Goal: Transaction & Acquisition: Purchase product/service

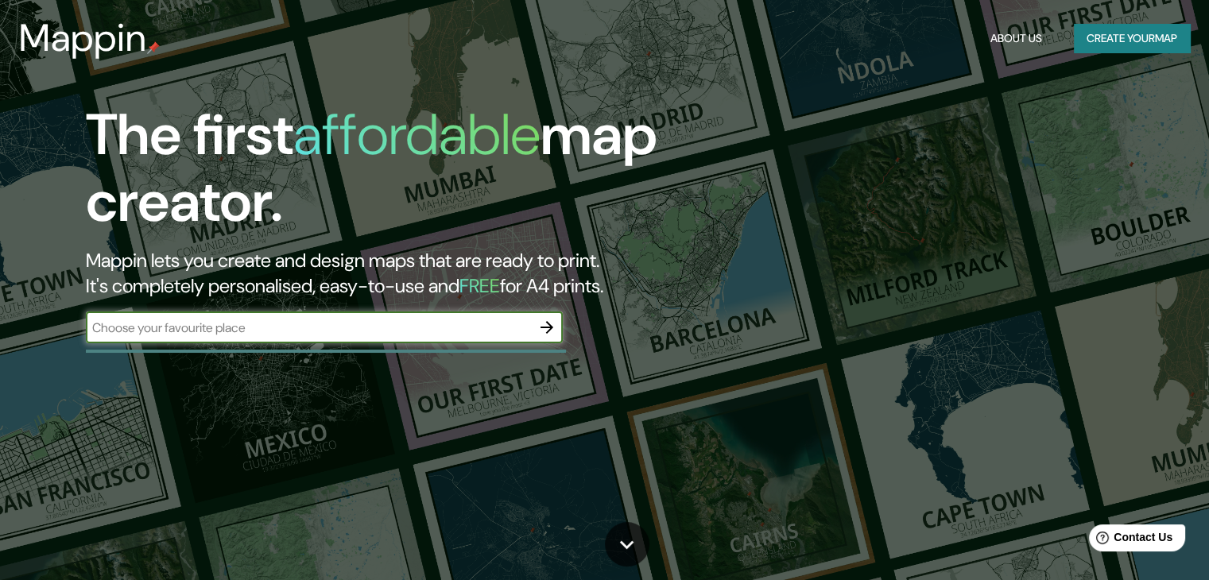
click at [325, 337] on div "​" at bounding box center [324, 328] width 477 height 32
type input "[GEOGRAPHIC_DATA]"
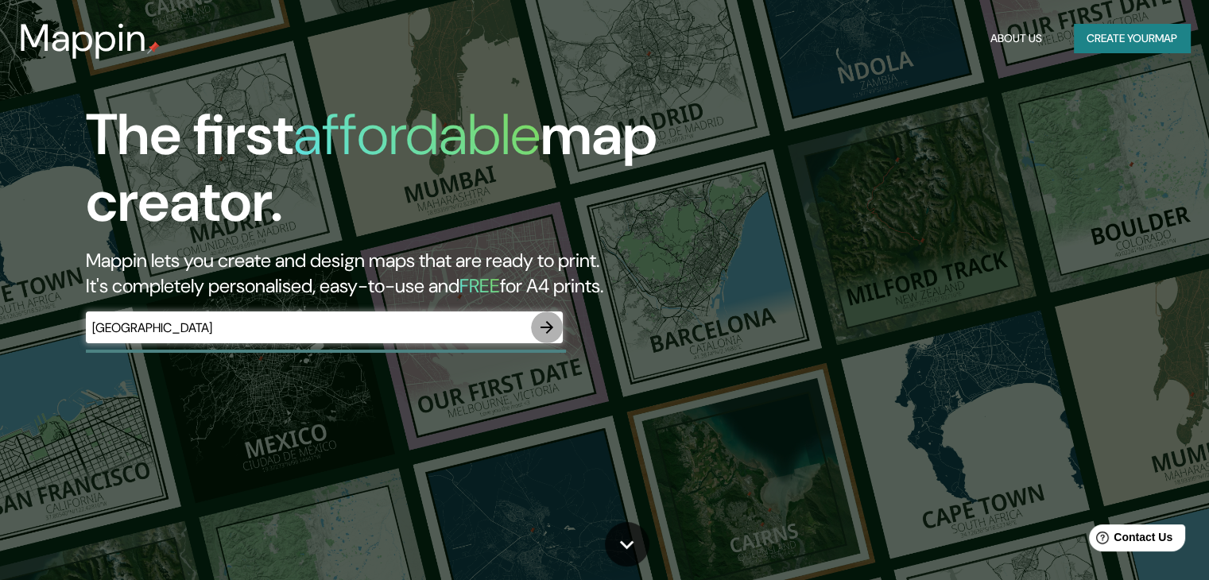
click at [540, 322] on icon "button" at bounding box center [546, 327] width 19 height 19
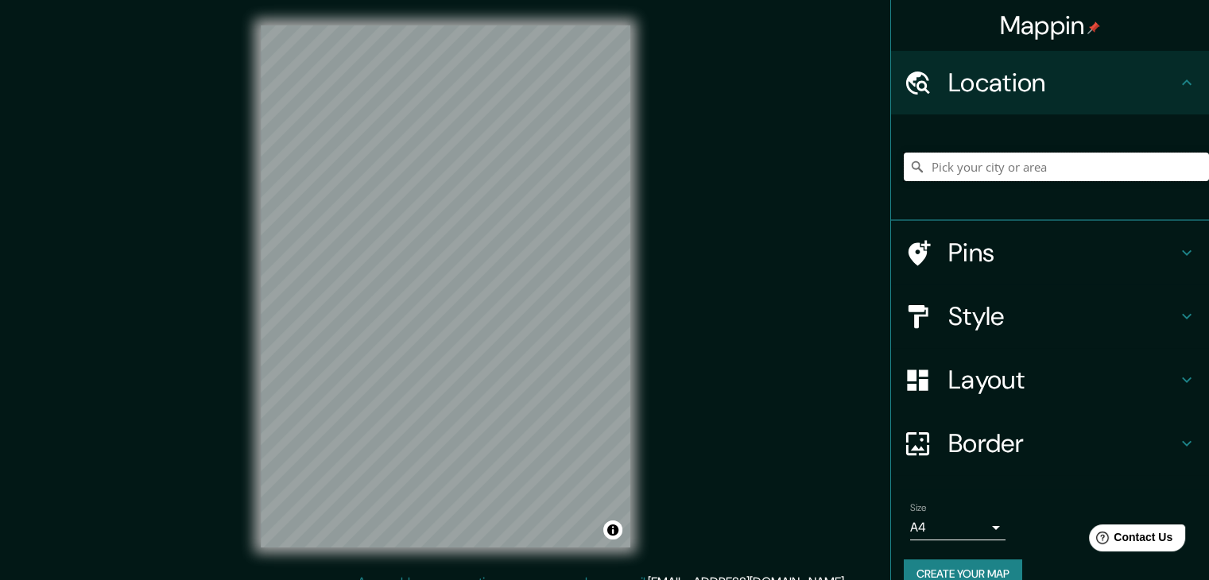
click at [930, 169] on input "Pick your city or area" at bounding box center [1056, 167] width 305 height 29
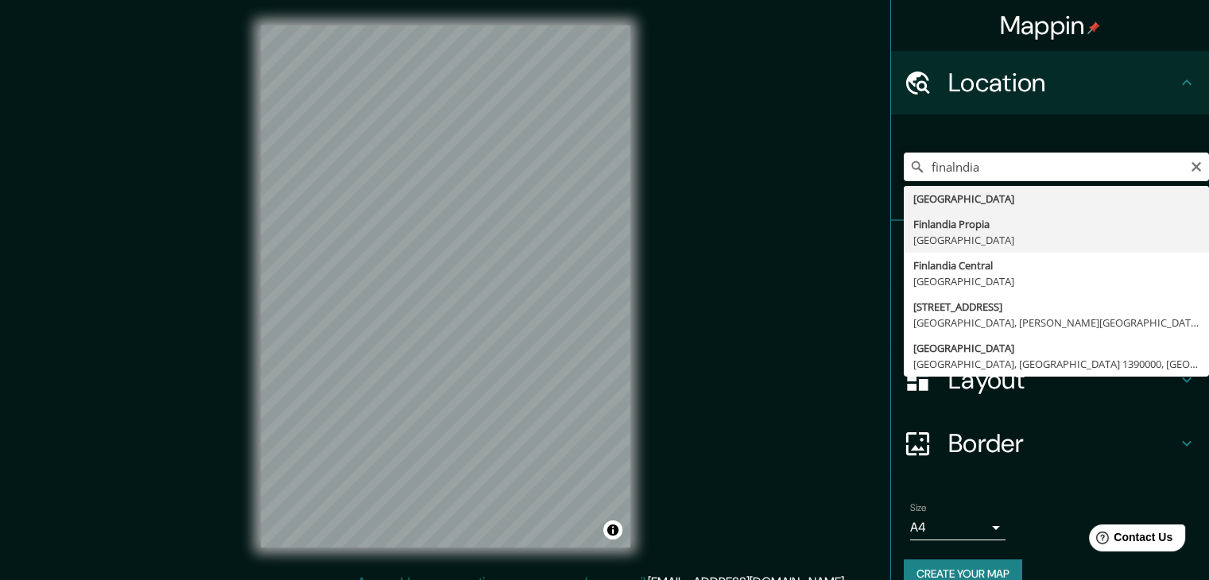
type input "Finlandia Propia, Finlandia"
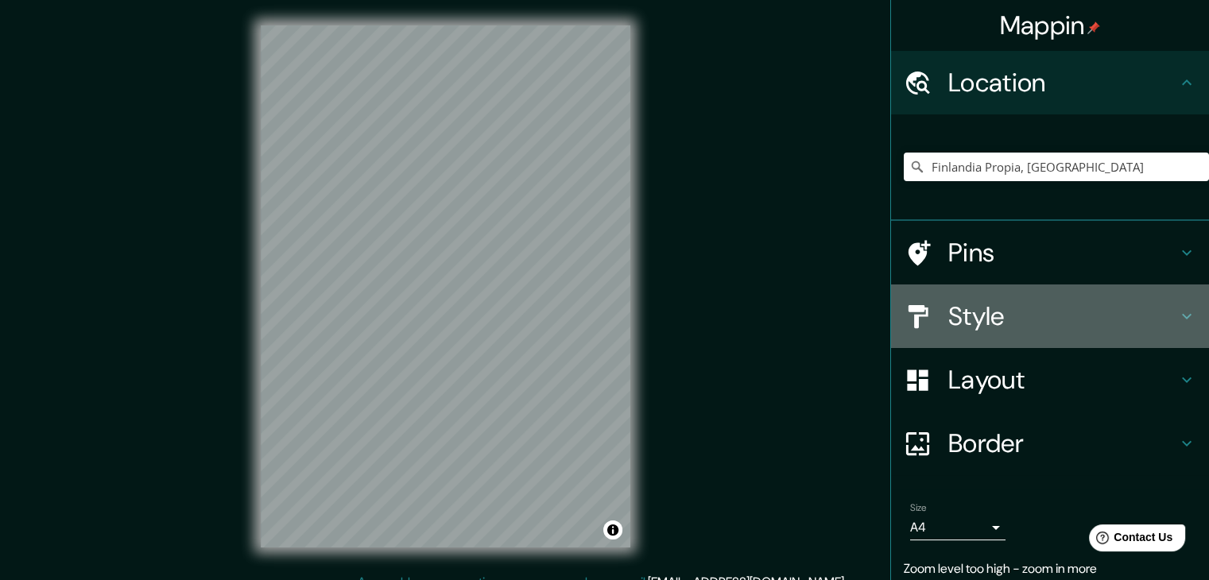
click at [961, 310] on h4 "Style" at bounding box center [1062, 316] width 229 height 32
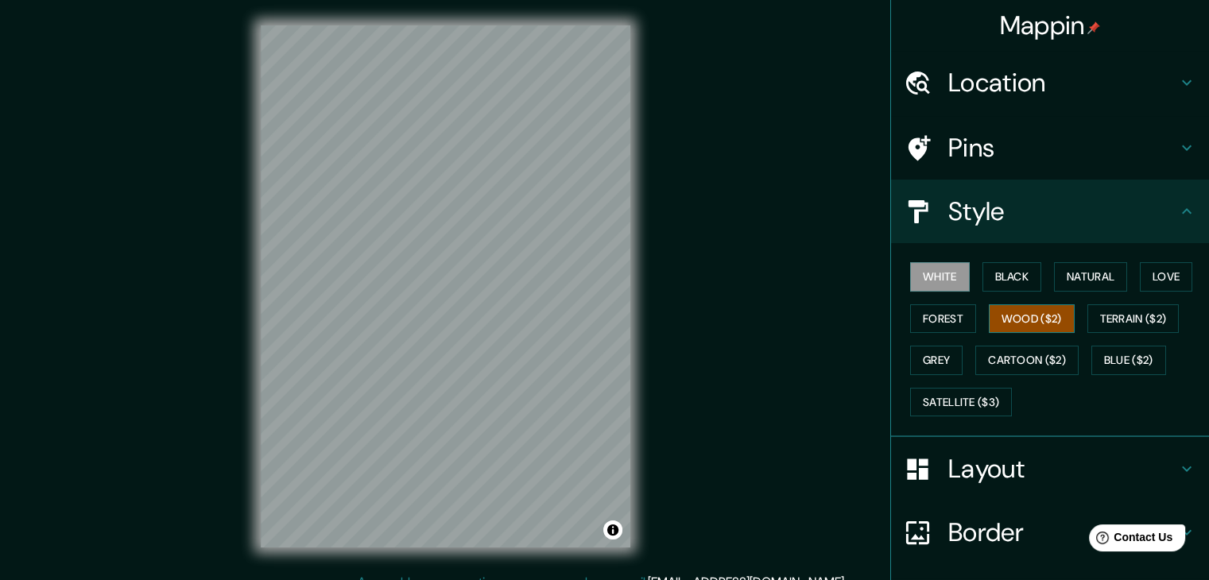
click at [1011, 312] on button "Wood ($2)" at bounding box center [1032, 318] width 86 height 29
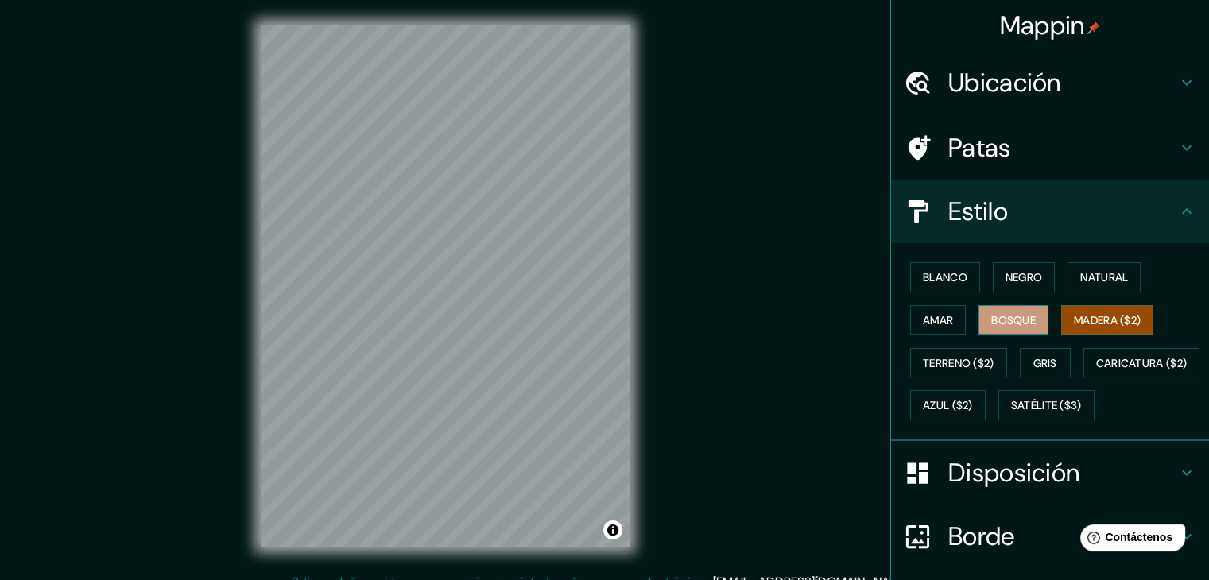
click at [999, 316] on font "Bosque" at bounding box center [1013, 320] width 45 height 14
click at [1122, 323] on font "Madera ($2)" at bounding box center [1107, 320] width 67 height 14
click at [996, 316] on font "Bosque" at bounding box center [1013, 320] width 45 height 14
click at [947, 365] on font "Terreno ($2)" at bounding box center [959, 363] width 72 height 14
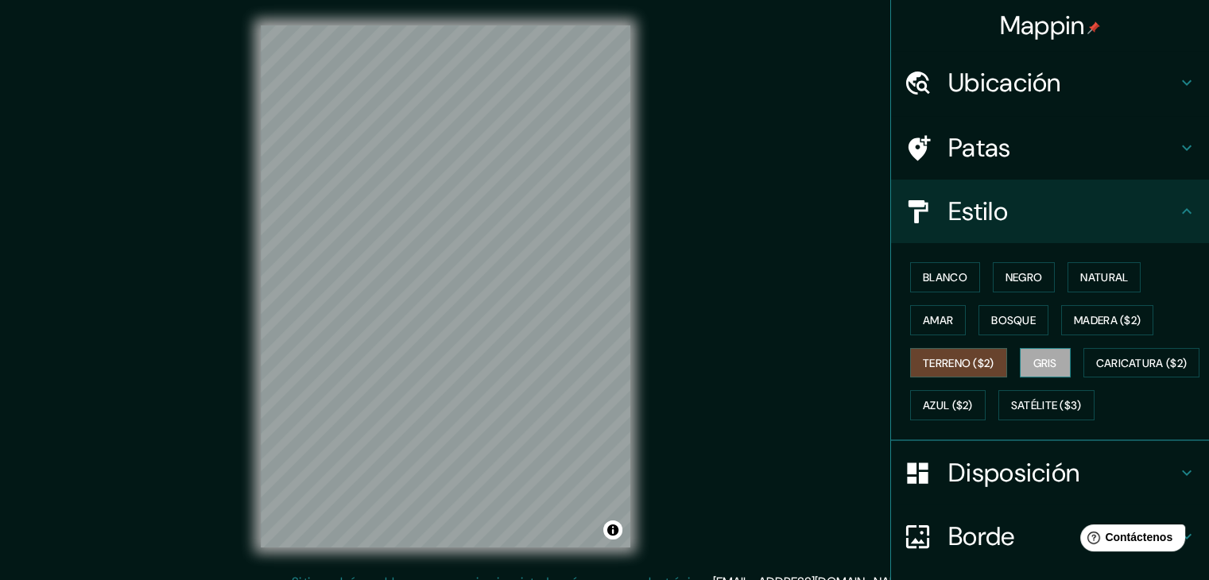
click at [1033, 357] on font "Gris" at bounding box center [1045, 363] width 24 height 14
click at [973, 405] on font "Azul ($2)" at bounding box center [948, 406] width 50 height 14
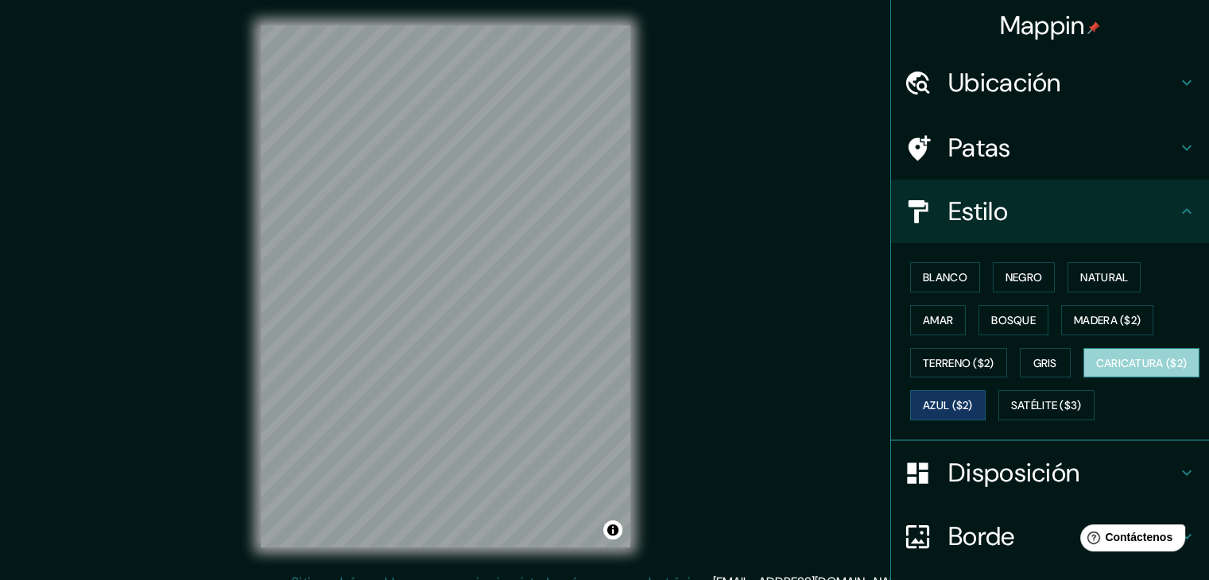
click at [1096, 370] on font "Caricatura ($2)" at bounding box center [1141, 363] width 91 height 14
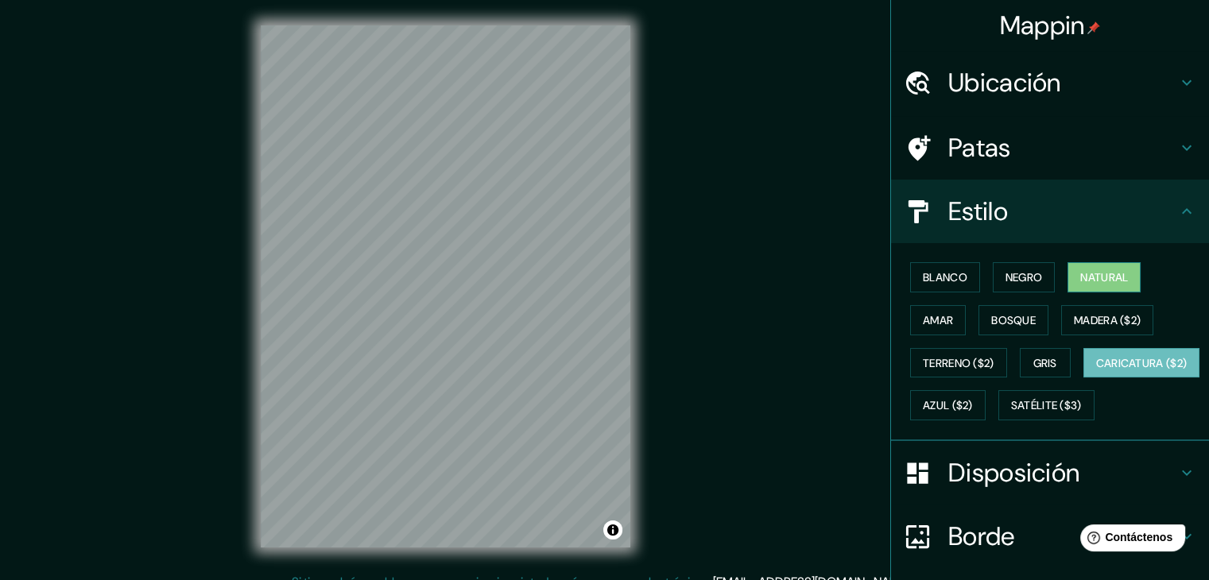
click at [1086, 268] on font "Natural" at bounding box center [1104, 277] width 48 height 21
click at [1012, 283] on font "Negro" at bounding box center [1023, 277] width 37 height 14
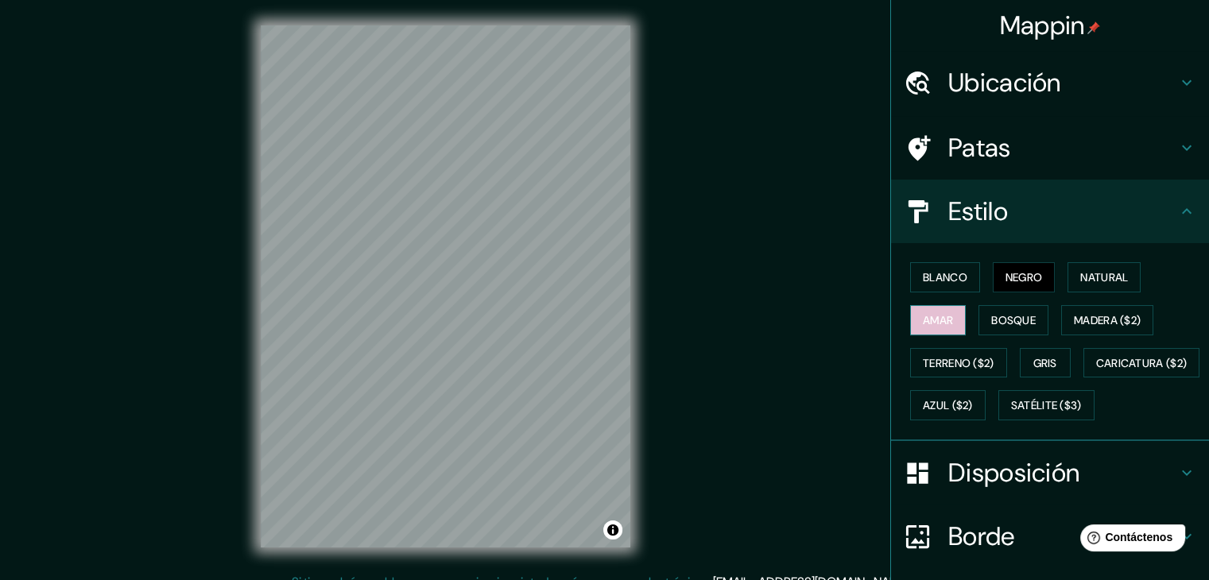
click at [933, 322] on font "Amar" at bounding box center [938, 320] width 30 height 14
click at [1119, 316] on font "Madera ($2)" at bounding box center [1107, 320] width 67 height 14
click at [1160, 92] on h4 "Ubicación" at bounding box center [1062, 83] width 229 height 32
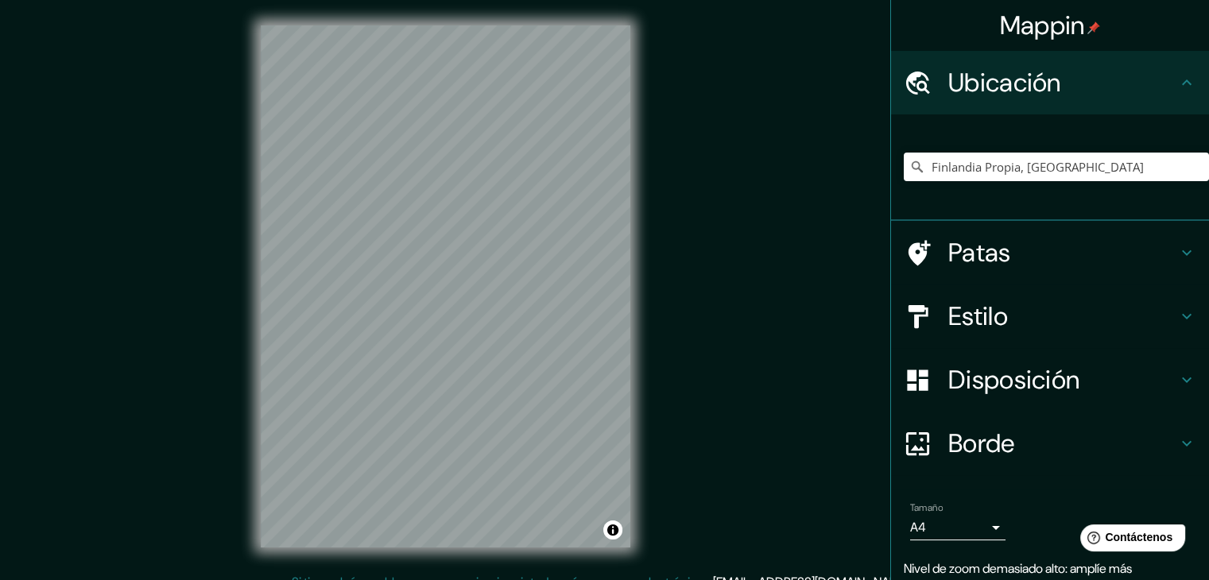
click at [1164, 91] on h4 "Ubicación" at bounding box center [1062, 83] width 229 height 32
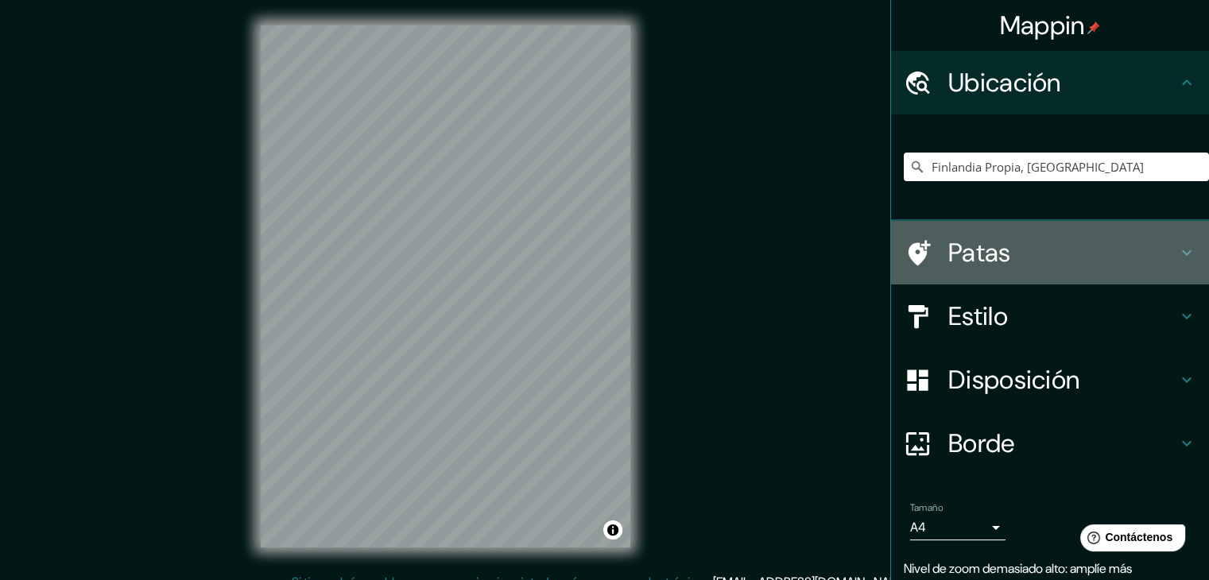
click at [1164, 261] on h4 "Patas" at bounding box center [1062, 253] width 229 height 32
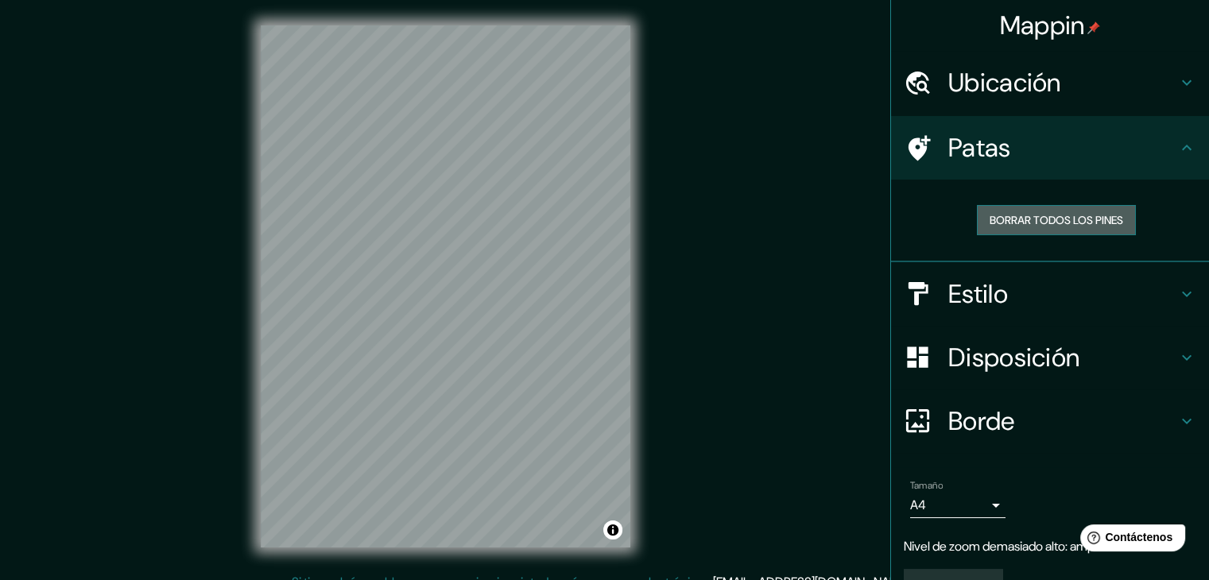
click at [1100, 215] on font "Borrar todos los pines" at bounding box center [1057, 220] width 134 height 14
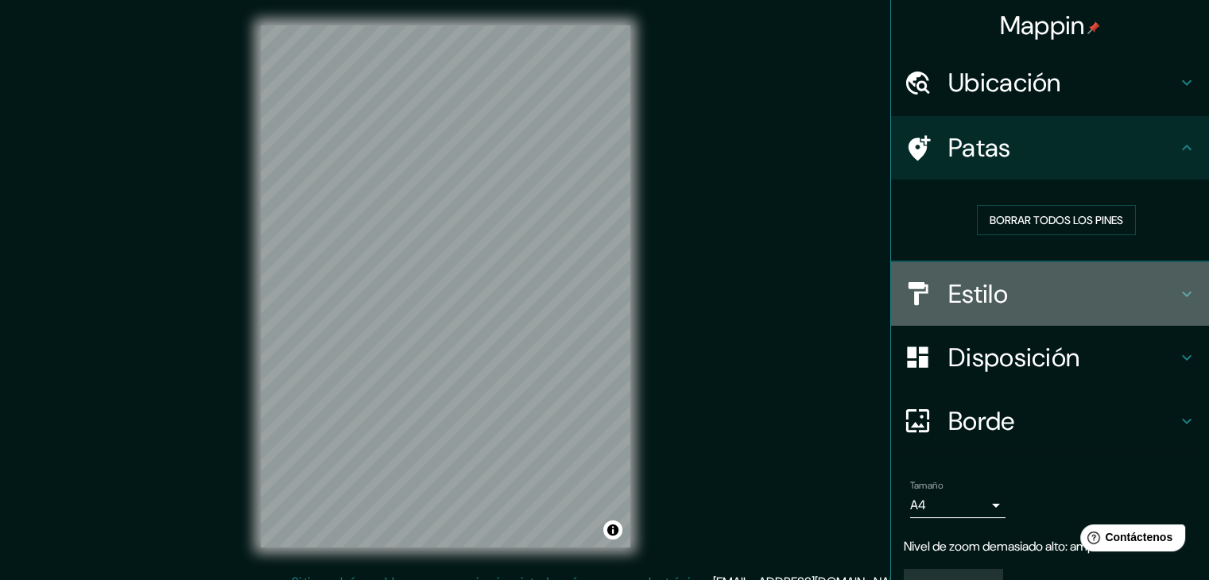
click at [1071, 293] on h4 "Estilo" at bounding box center [1062, 294] width 229 height 32
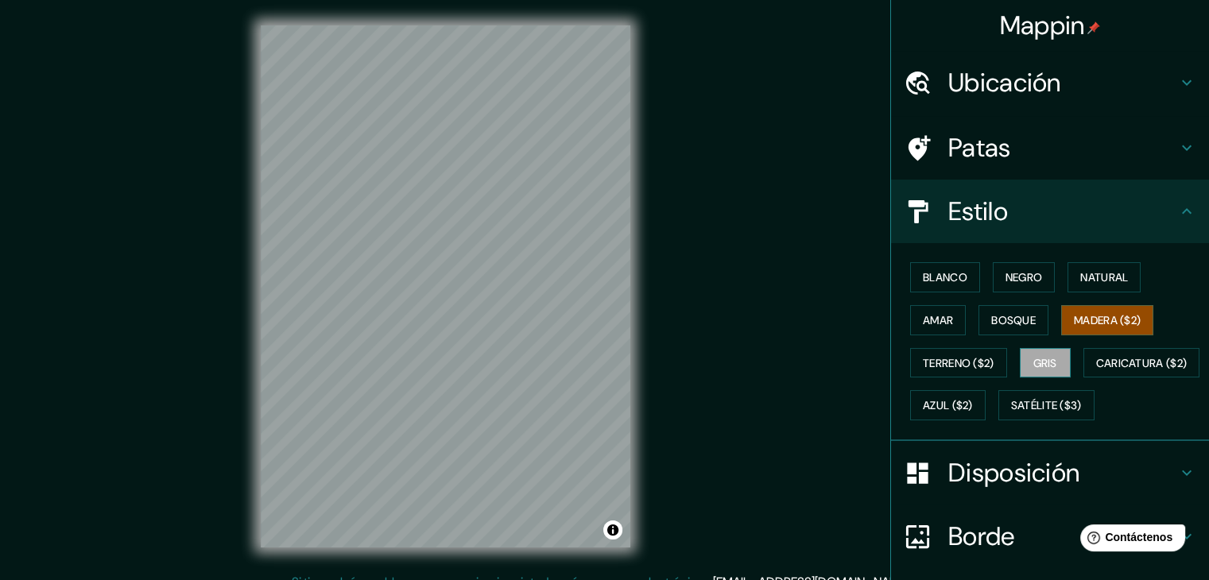
click at [1036, 362] on font "Gris" at bounding box center [1045, 363] width 24 height 14
click at [1096, 370] on font "Caricatura ($2)" at bounding box center [1141, 363] width 91 height 14
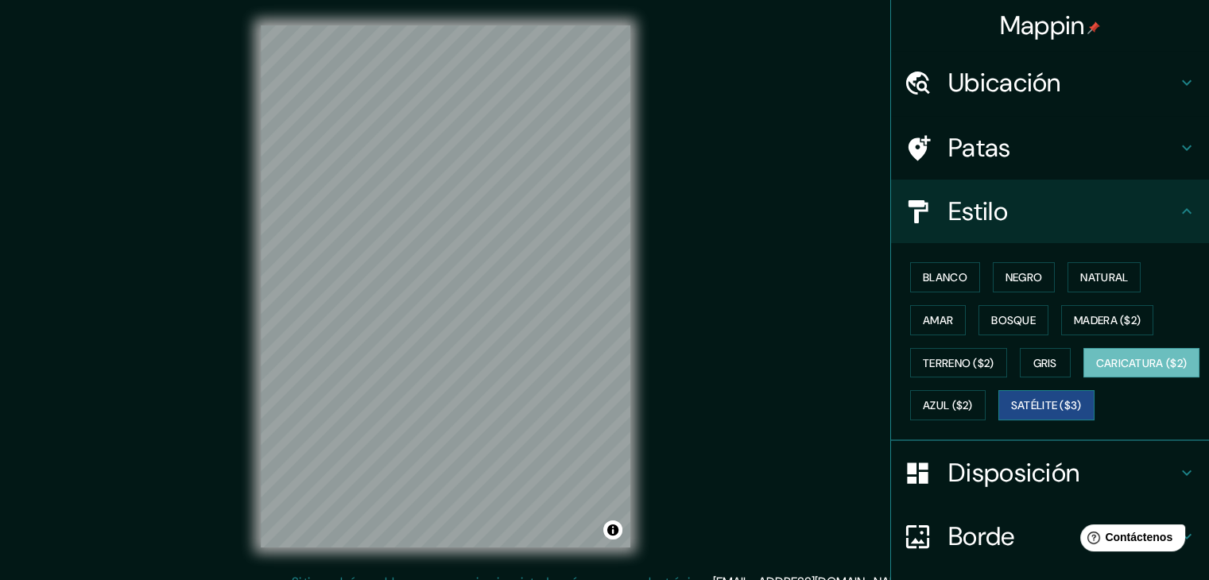
click at [1011, 413] on font "Satélite ($3)" at bounding box center [1046, 406] width 71 height 14
click at [1096, 370] on font "Caricatura ($2)" at bounding box center [1141, 363] width 91 height 14
click at [973, 409] on font "Azul ($2)" at bounding box center [948, 406] width 50 height 14
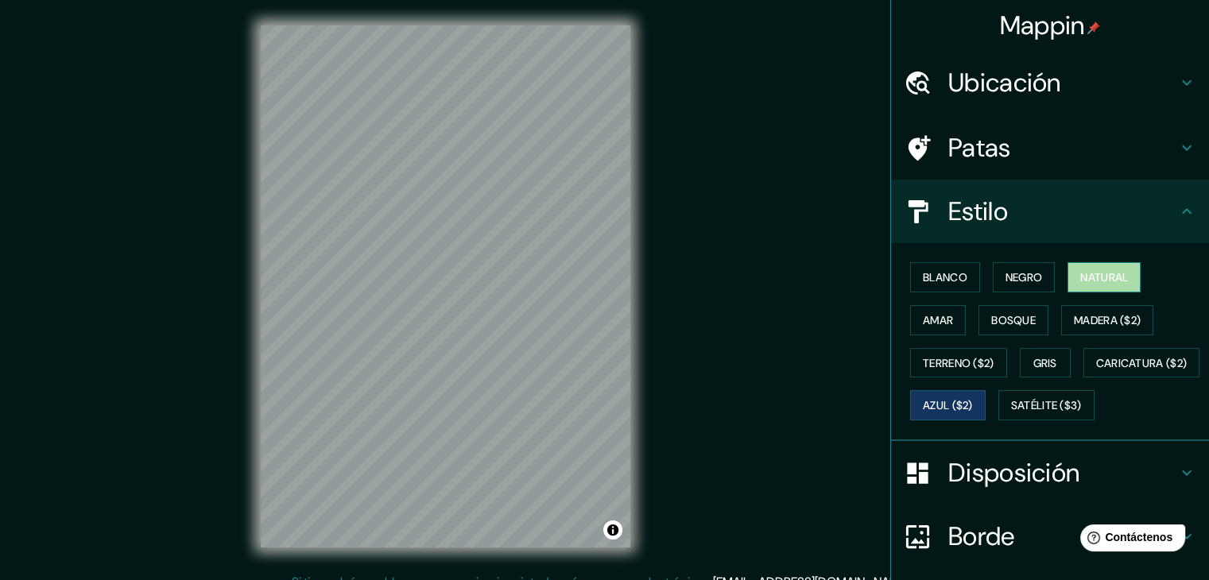
click at [1094, 277] on font "Natural" at bounding box center [1104, 277] width 48 height 14
click at [1005, 277] on font "Negro" at bounding box center [1023, 277] width 37 height 14
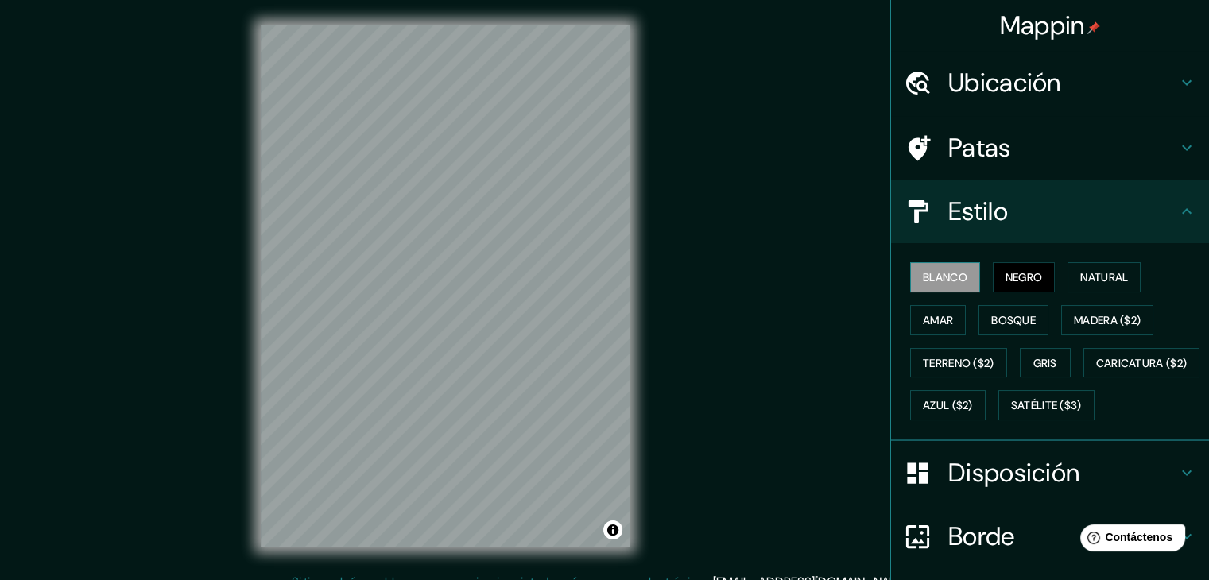
click at [936, 277] on font "Blanco" at bounding box center [945, 277] width 45 height 14
click at [1120, 320] on font "Madera ($2)" at bounding box center [1107, 320] width 67 height 14
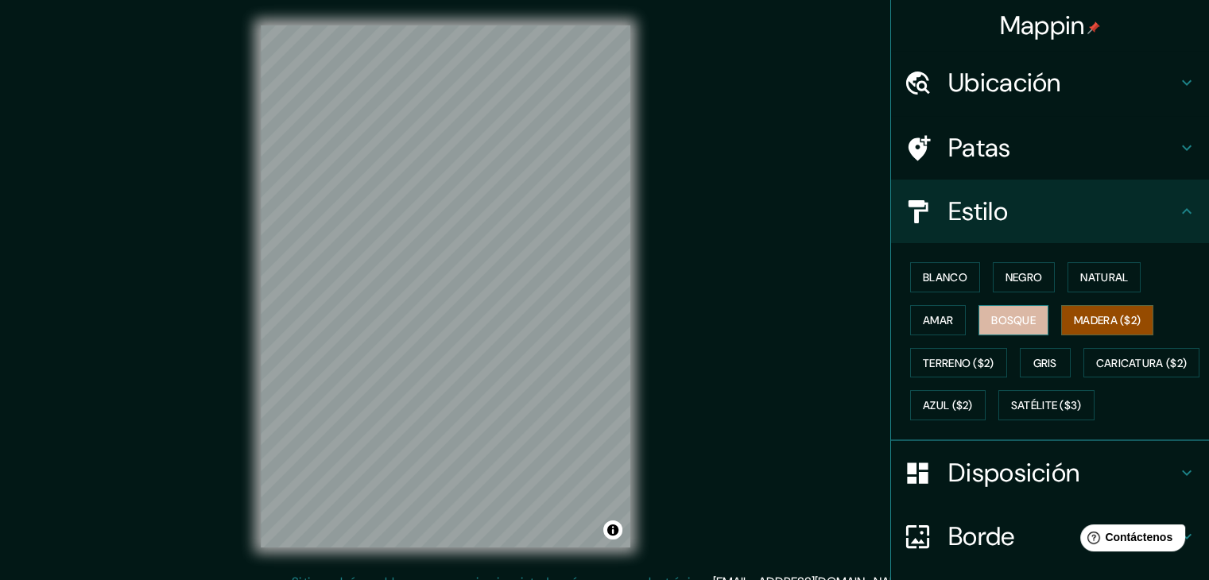
click at [1019, 320] on font "Bosque" at bounding box center [1013, 320] width 45 height 14
drag, startPoint x: 1086, startPoint y: 316, endPoint x: 1070, endPoint y: 312, distance: 17.0
click at [1086, 316] on font "Madera ($2)" at bounding box center [1107, 320] width 67 height 14
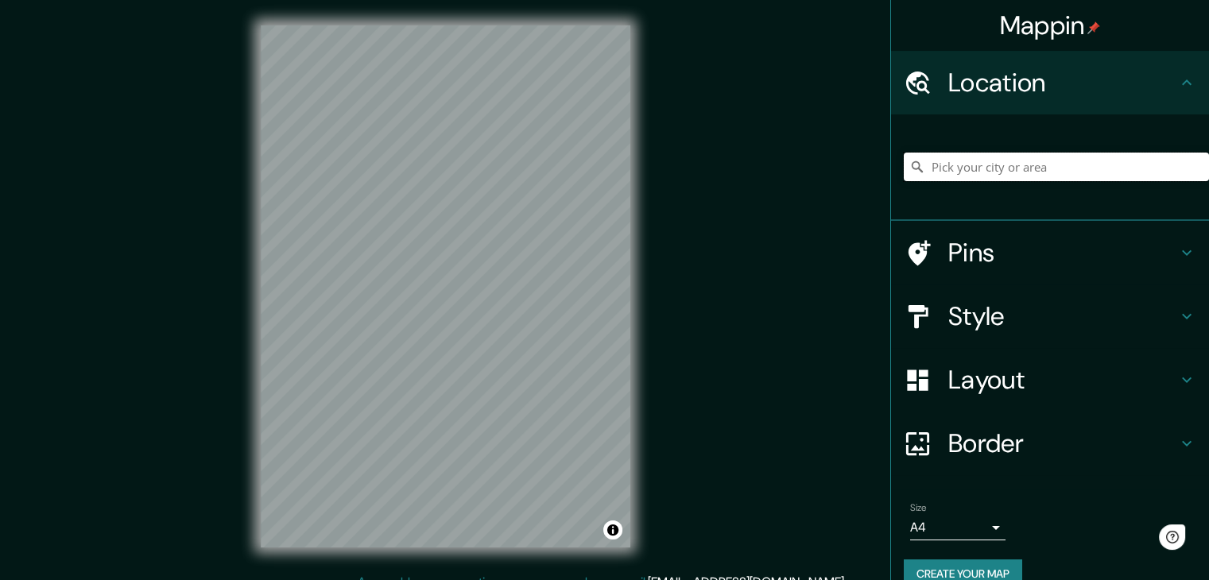
click at [1000, 175] on input "Pick your city or area" at bounding box center [1056, 167] width 305 height 29
type input "[GEOGRAPHIC_DATA]"
click at [1095, 176] on input "[GEOGRAPHIC_DATA]" at bounding box center [1056, 167] width 305 height 29
click at [909, 169] on icon at bounding box center [917, 167] width 16 height 16
click at [1047, 171] on input "[GEOGRAPHIC_DATA]" at bounding box center [1056, 167] width 305 height 29
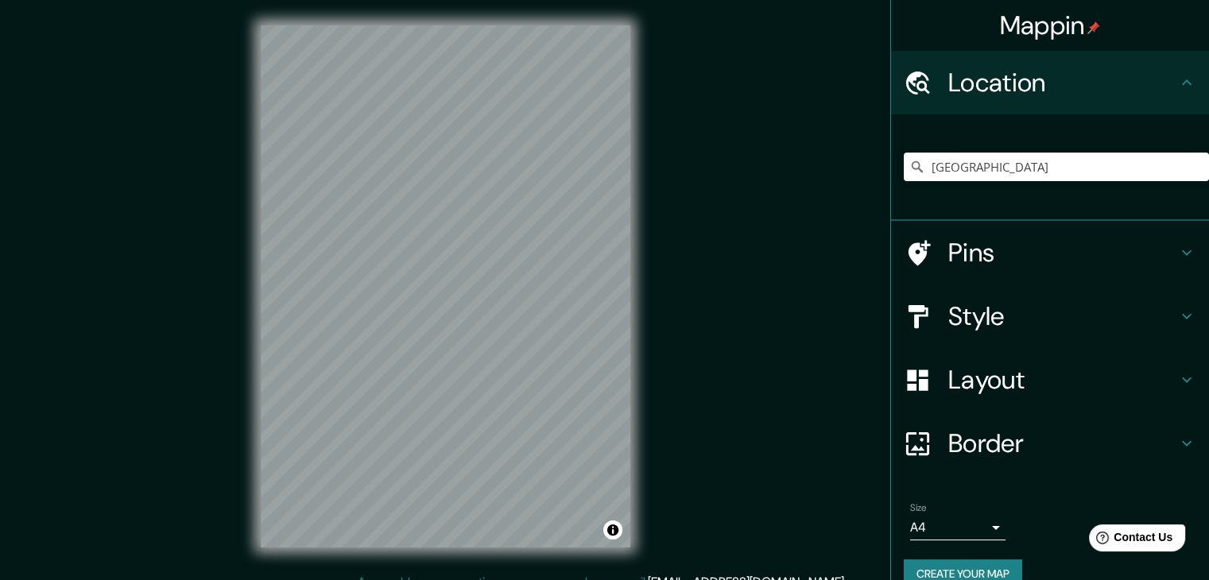
click at [1047, 171] on input "[GEOGRAPHIC_DATA]" at bounding box center [1056, 167] width 305 height 29
click at [1025, 171] on input "[GEOGRAPHIC_DATA]" at bounding box center [1056, 167] width 305 height 29
click at [978, 169] on input "Pick your city or area" at bounding box center [1056, 167] width 305 height 29
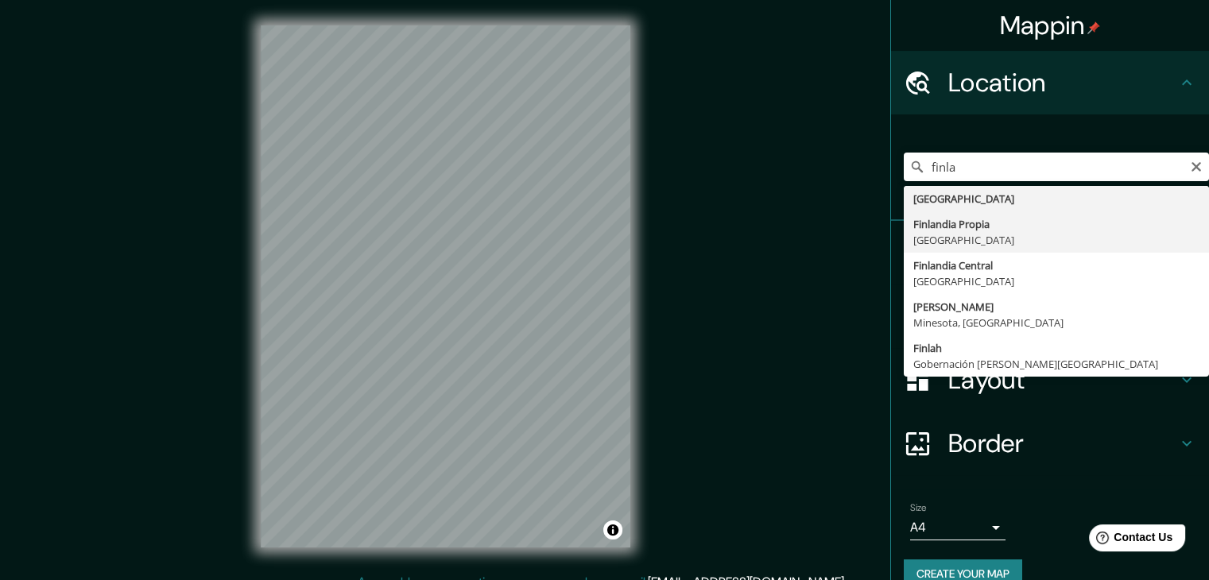
type input "Finlandia Propia, Finlandia"
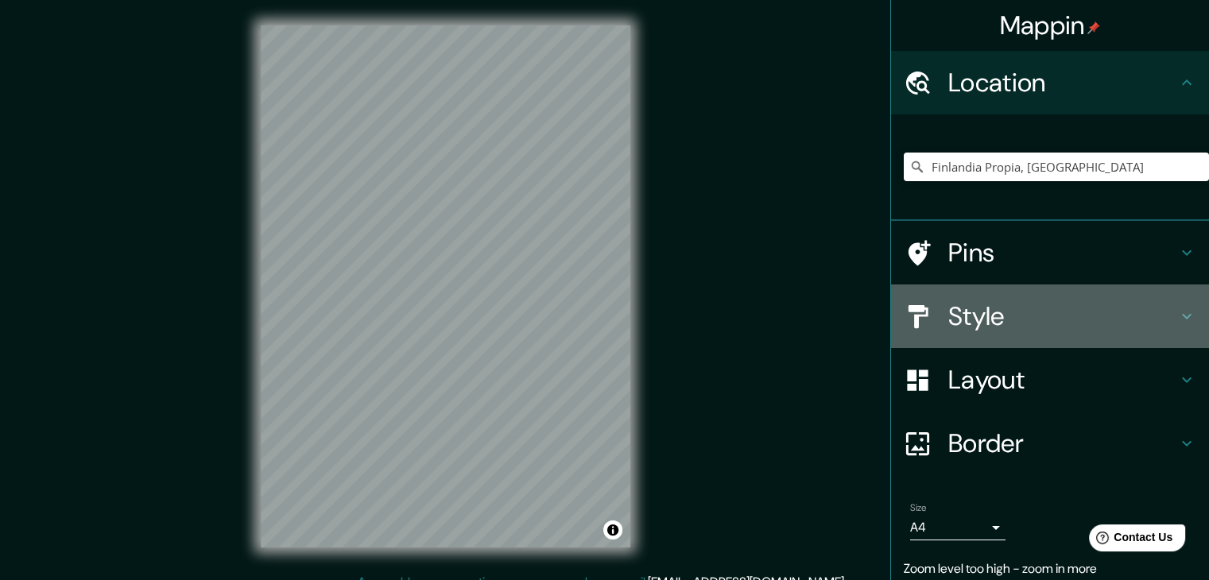
click at [1072, 317] on h4 "Style" at bounding box center [1062, 316] width 229 height 32
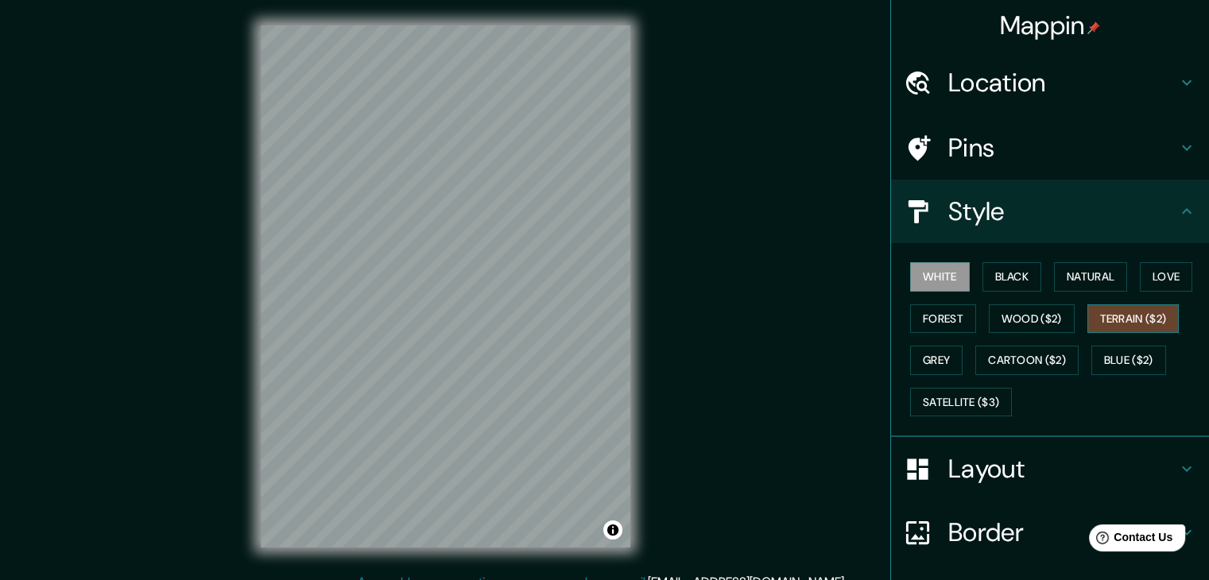
click at [1120, 314] on button "Terrain ($2)" at bounding box center [1133, 318] width 92 height 29
click at [1025, 320] on button "Wood ($2)" at bounding box center [1032, 318] width 86 height 29
click at [1118, 322] on button "Terrain ($2)" at bounding box center [1133, 318] width 92 height 29
drag, startPoint x: 1014, startPoint y: 314, endPoint x: 995, endPoint y: 312, distance: 19.1
click at [1014, 313] on button "Wood ($2)" at bounding box center [1032, 318] width 86 height 29
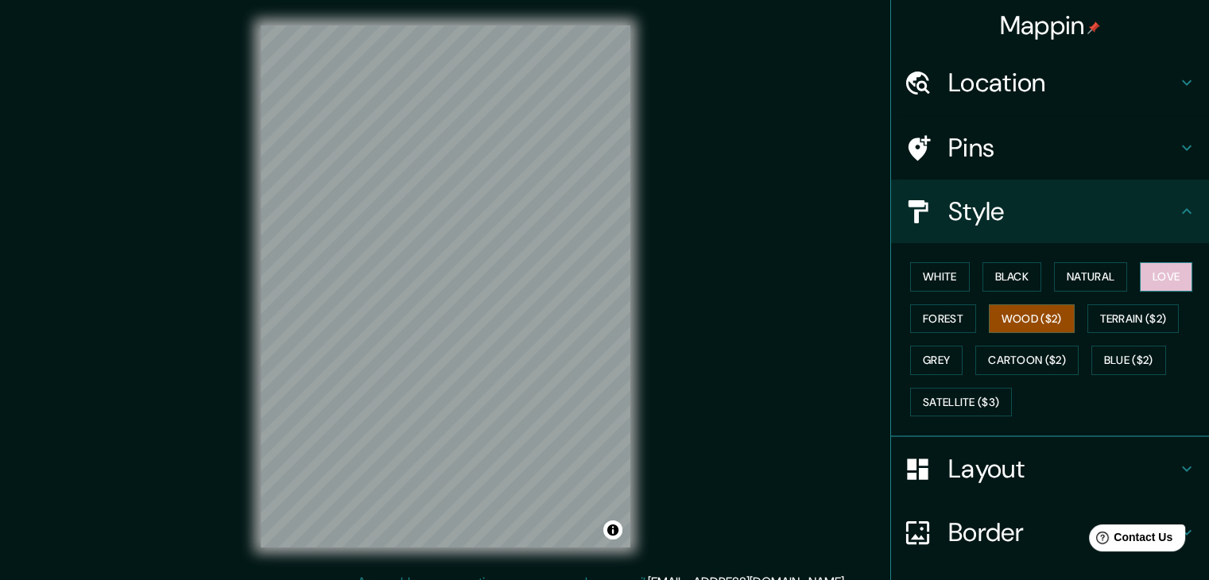
click at [1152, 268] on button "Love" at bounding box center [1166, 276] width 52 height 29
click at [935, 343] on div "White Black Natural Love Forest Wood ($2) Terrain ($2) Grey Cartoon ($2) Blue (…" at bounding box center [1056, 339] width 305 height 167
click at [927, 365] on button "Grey" at bounding box center [936, 360] width 52 height 29
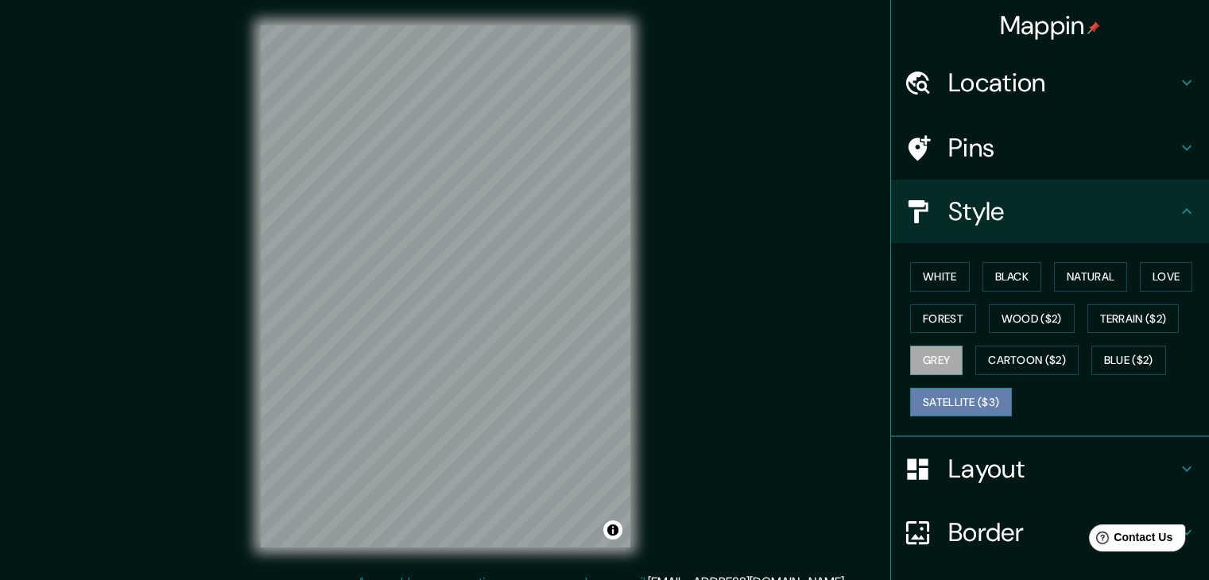
click at [916, 393] on button "Satellite ($3)" at bounding box center [961, 402] width 102 height 29
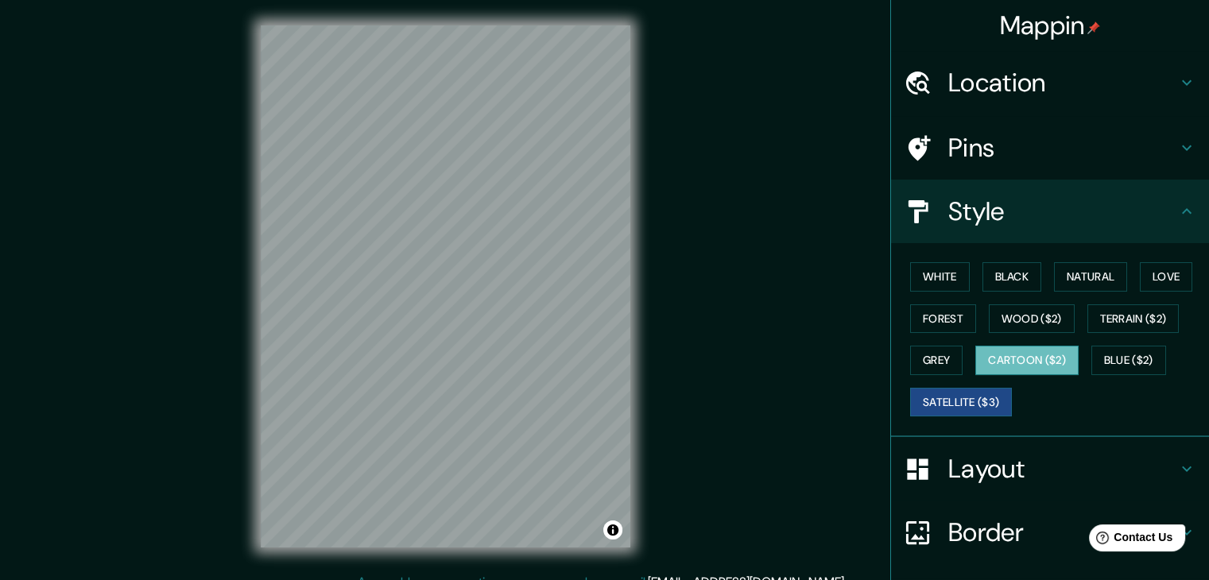
click at [1005, 349] on button "Cartoon ($2)" at bounding box center [1026, 360] width 103 height 29
click at [922, 271] on button "White" at bounding box center [940, 276] width 60 height 29
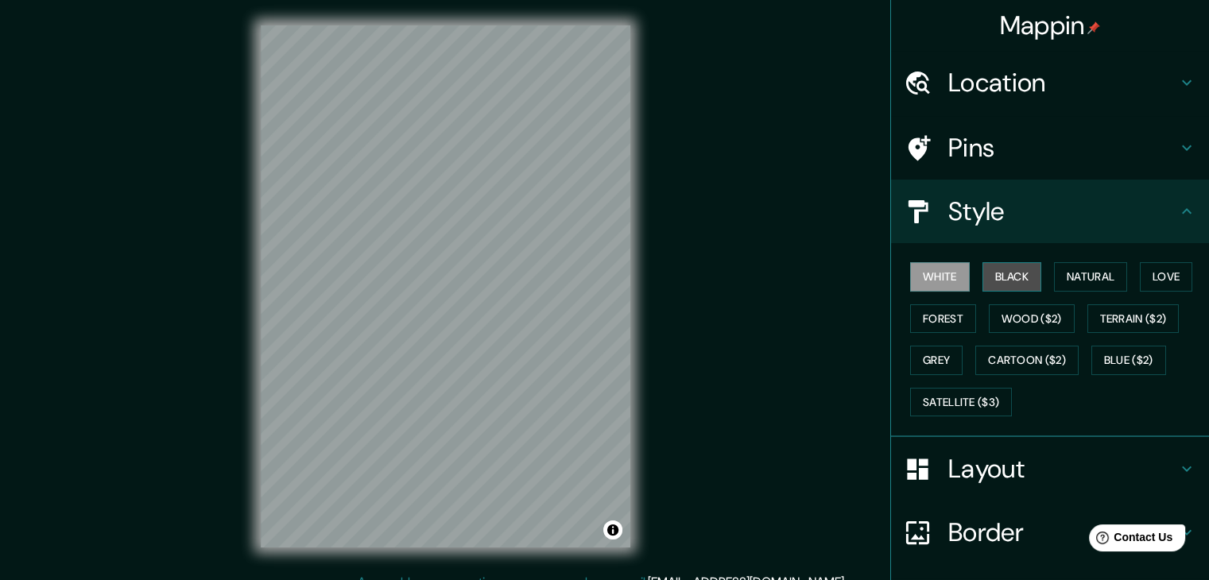
click at [1021, 275] on button "Black" at bounding box center [1012, 276] width 60 height 29
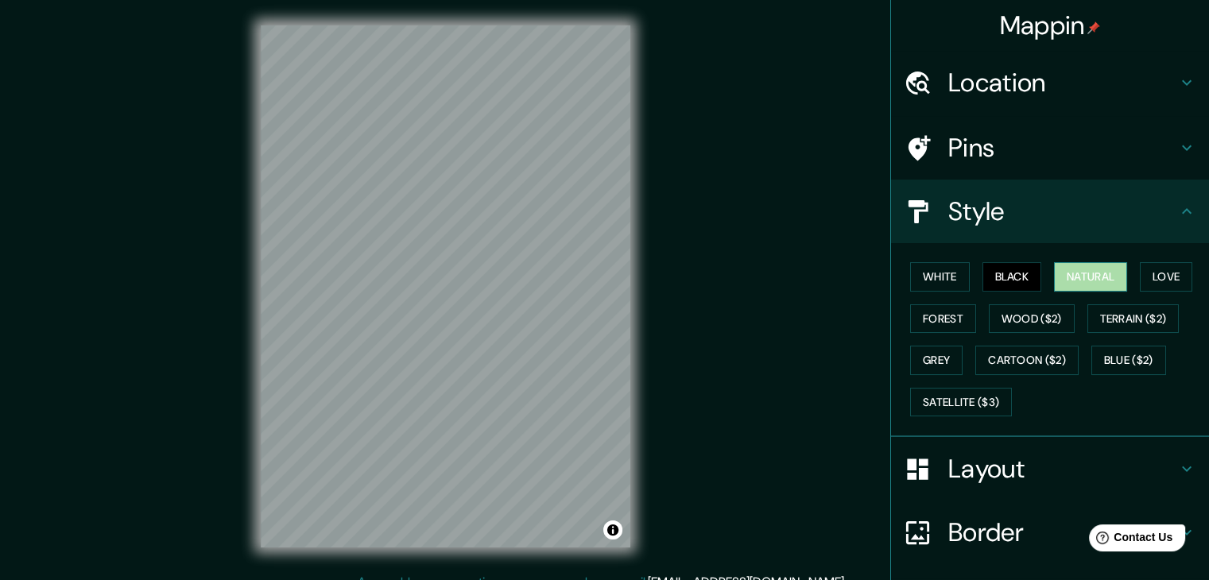
click at [1091, 273] on button "Natural" at bounding box center [1090, 276] width 73 height 29
click at [1159, 269] on button "Love" at bounding box center [1166, 276] width 52 height 29
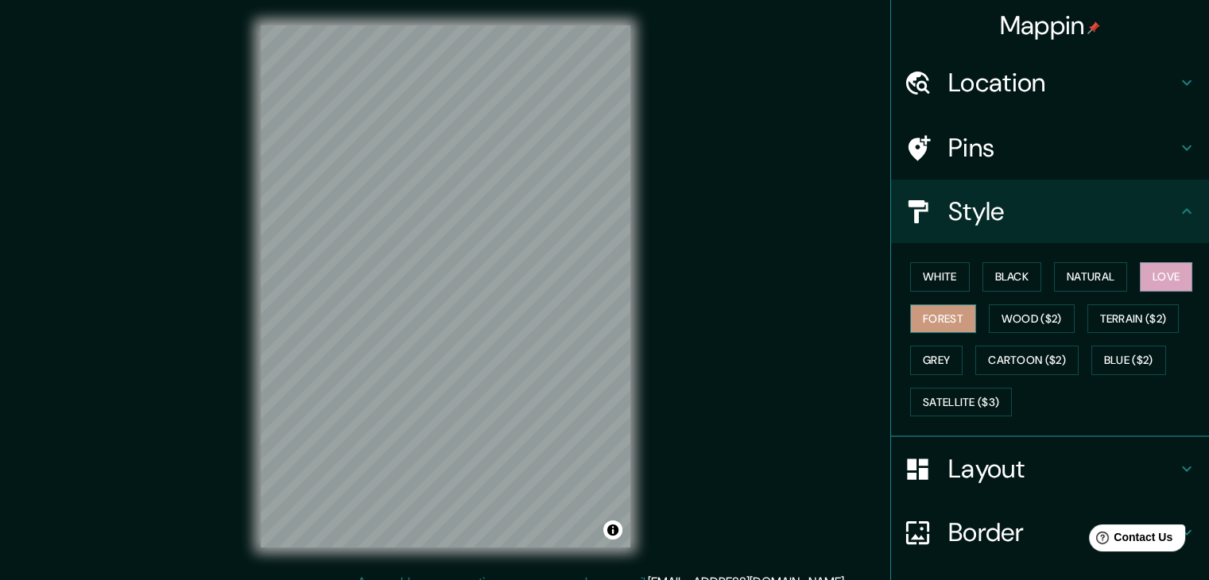
click at [951, 312] on button "Forest" at bounding box center [943, 318] width 66 height 29
click at [1081, 281] on button "Natural" at bounding box center [1090, 276] width 73 height 29
